Goal: Information Seeking & Learning: Learn about a topic

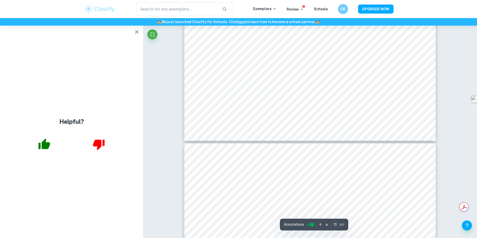
type input "10"
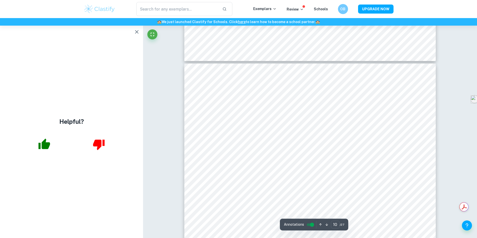
scroll to position [3228, 0]
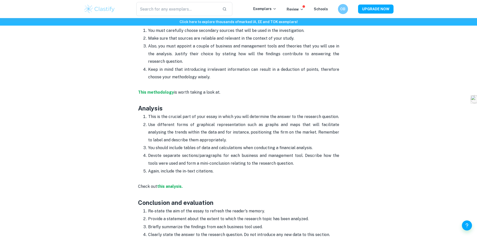
scroll to position [581, 0]
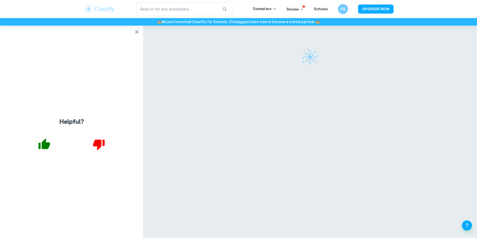
checkbox input "true"
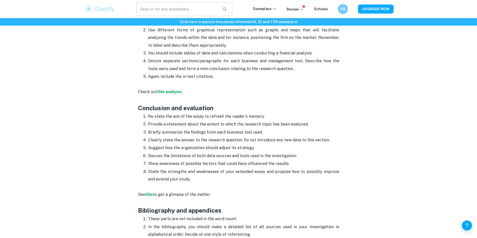
scroll to position [581, 0]
